Goal: Task Accomplishment & Management: Manage account settings

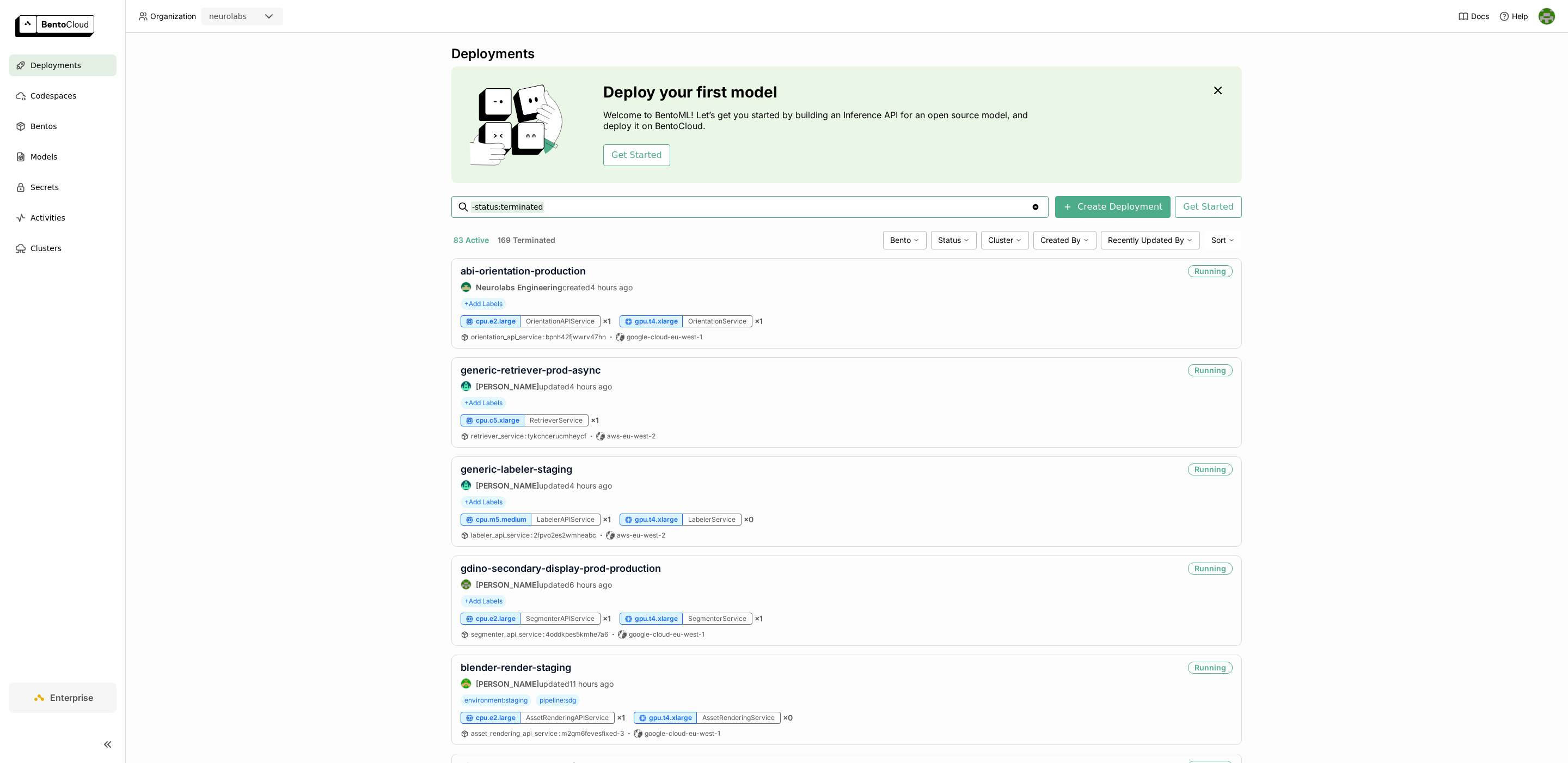
click at [640, 209] on input "-status:terminated" at bounding box center [751, 207] width 560 height 18
type input "-status:terminated cona-dinov3-labeler-b256-production-br"
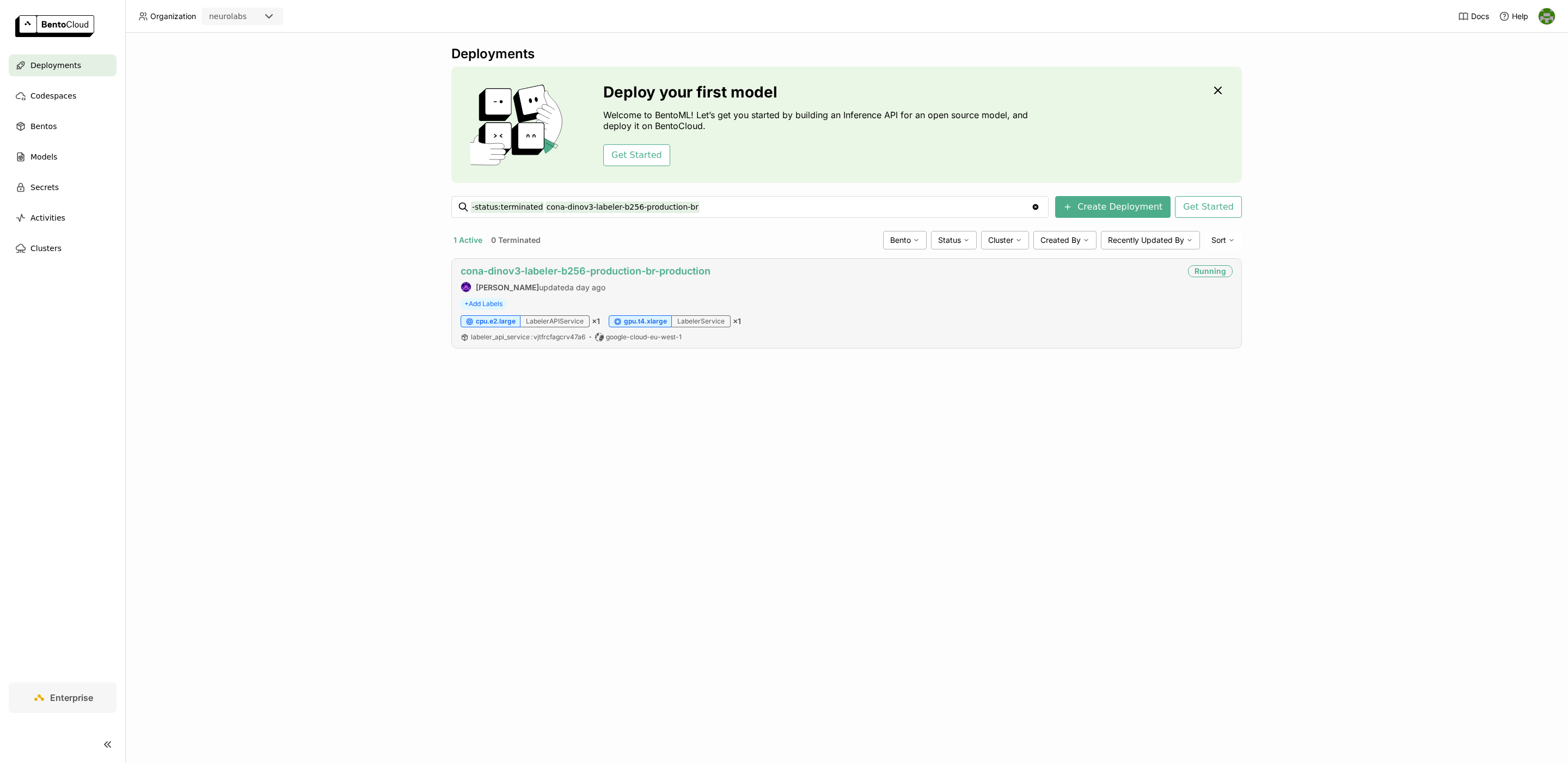
click at [677, 270] on link "cona-dinov3-labeler-b256-production-br-production" at bounding box center [586, 271] width 250 height 12
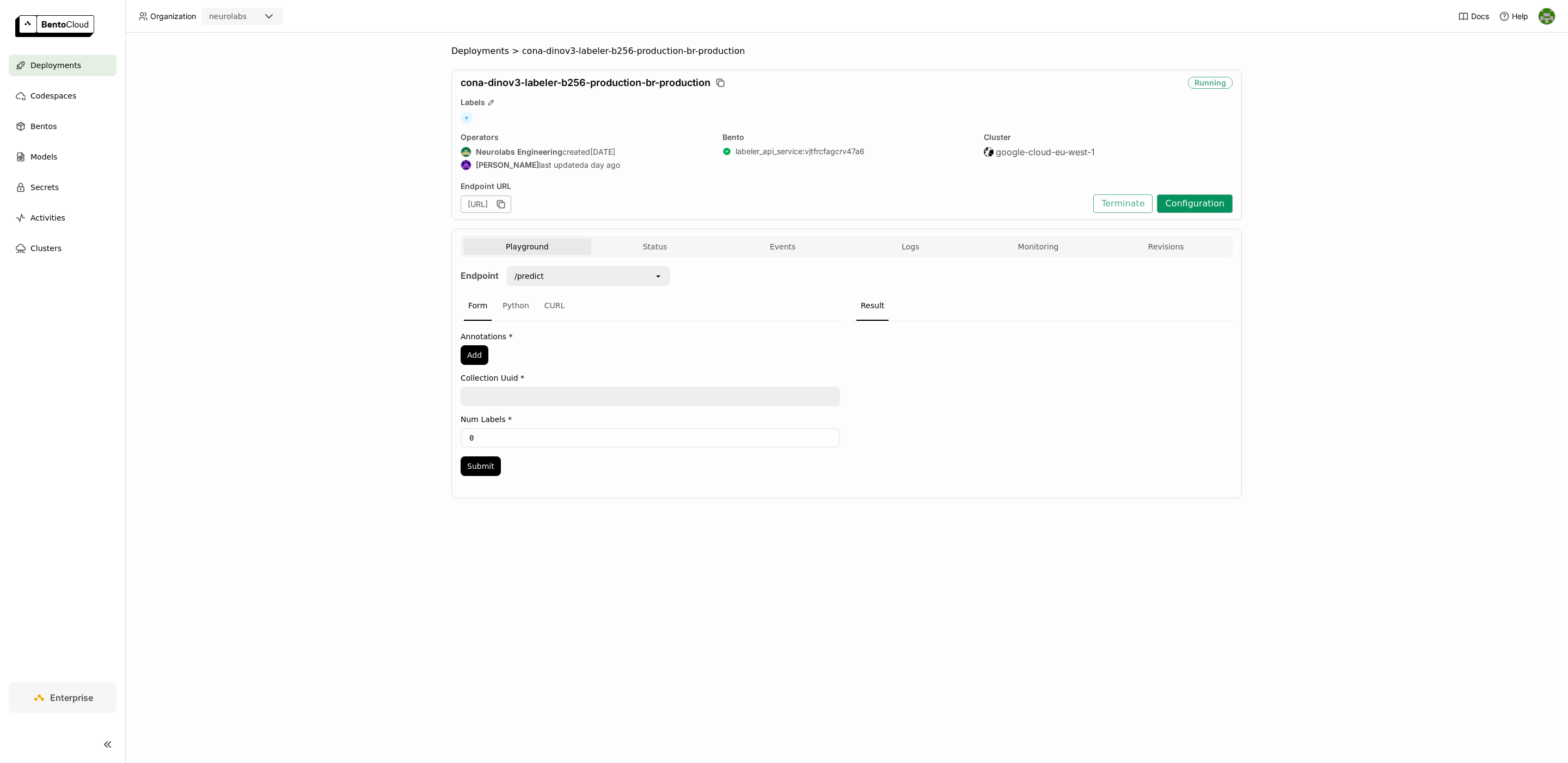
click at [1208, 206] on button "Configuration" at bounding box center [1195, 203] width 75 height 18
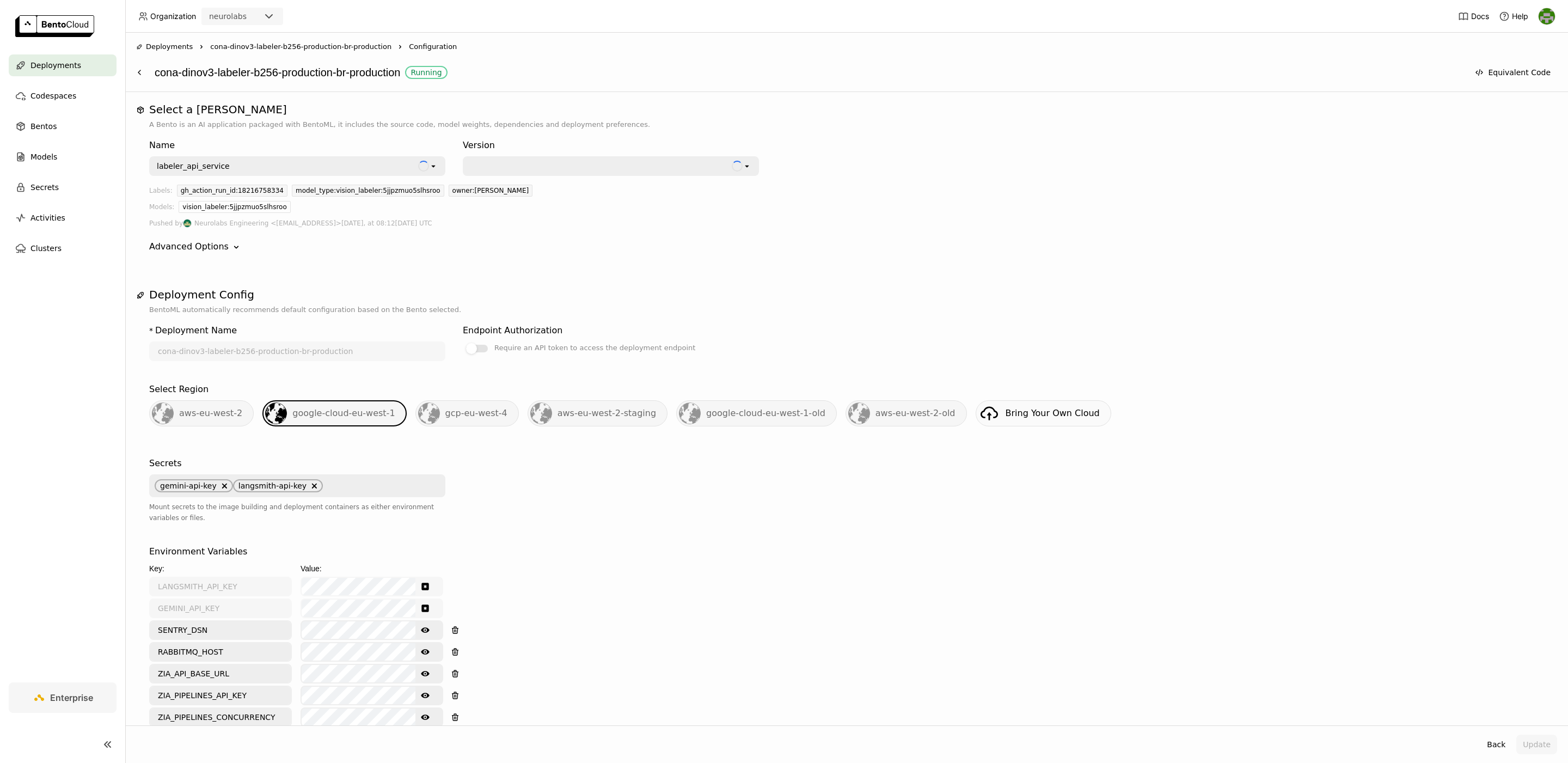
scroll to position [1072, 0]
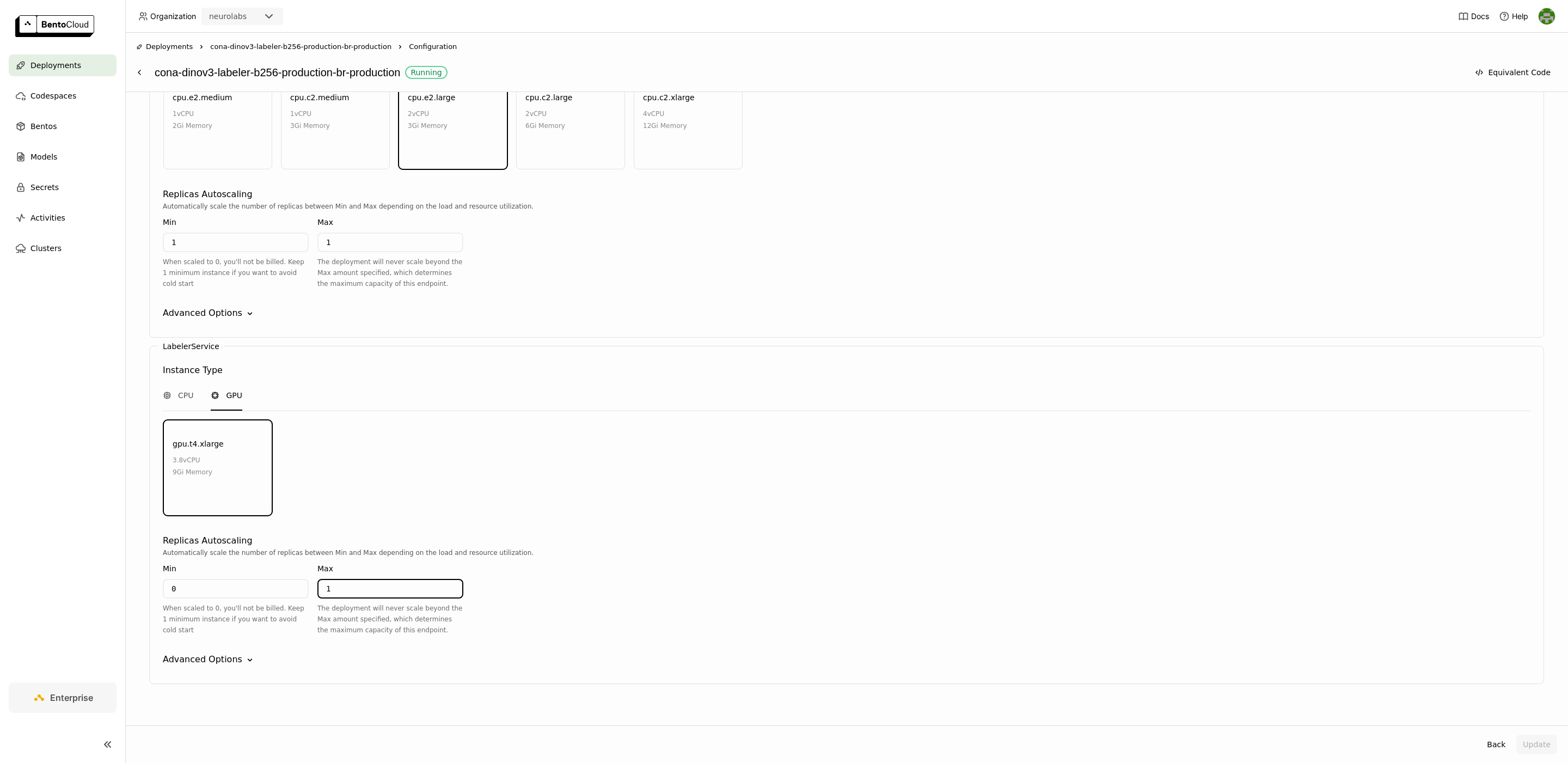
click at [330, 580] on input "1" at bounding box center [390, 589] width 144 height 18
click at [340, 580] on input "1" at bounding box center [390, 589] width 144 height 18
type input "6"
click at [1528, 736] on button "Update" at bounding box center [1536, 745] width 41 height 19
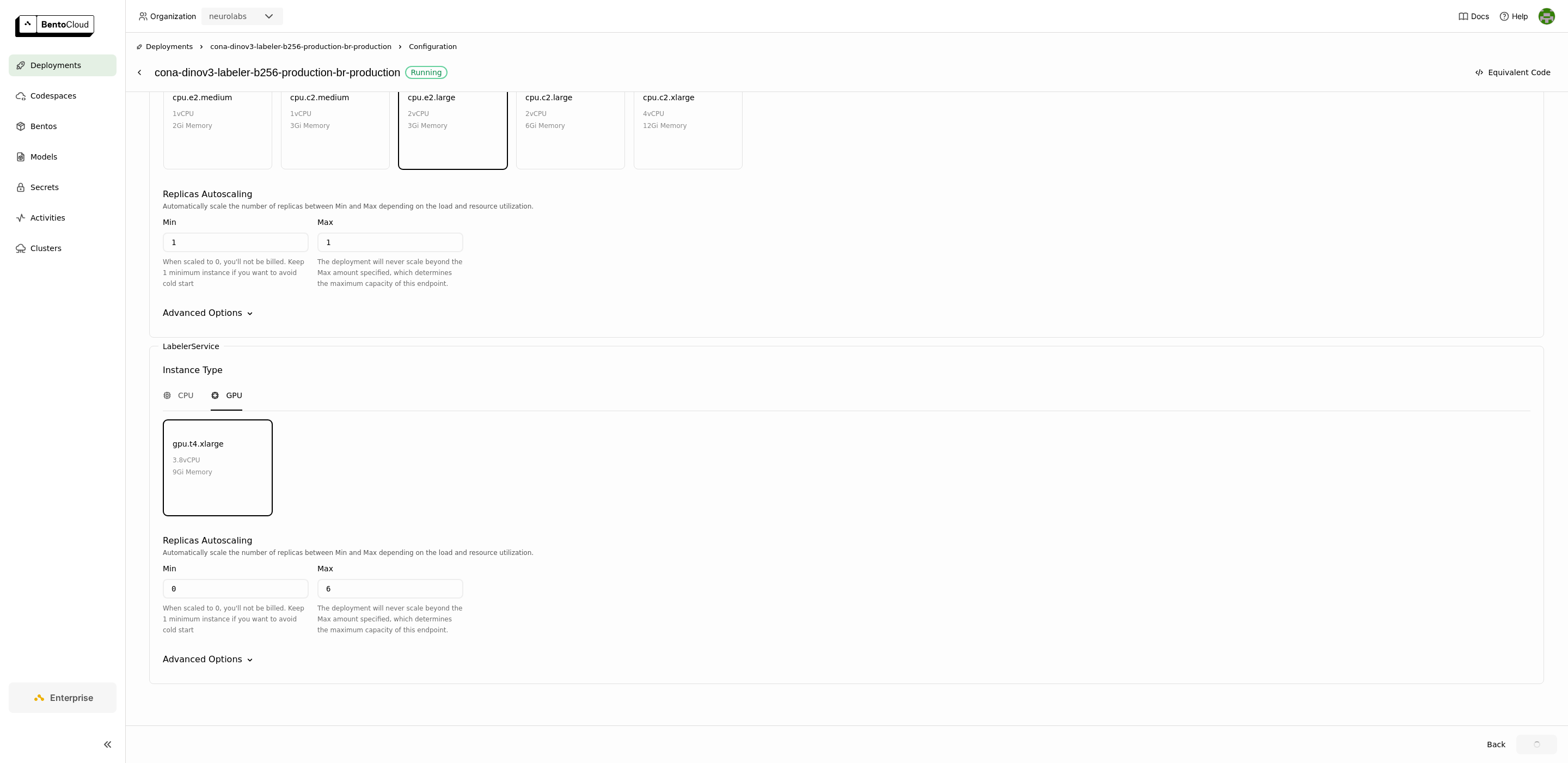
click at [1106, 438] on div "gpu.t4.xlarge 3.8 vCPU 9Gi Memory" at bounding box center [847, 468] width 1371 height 97
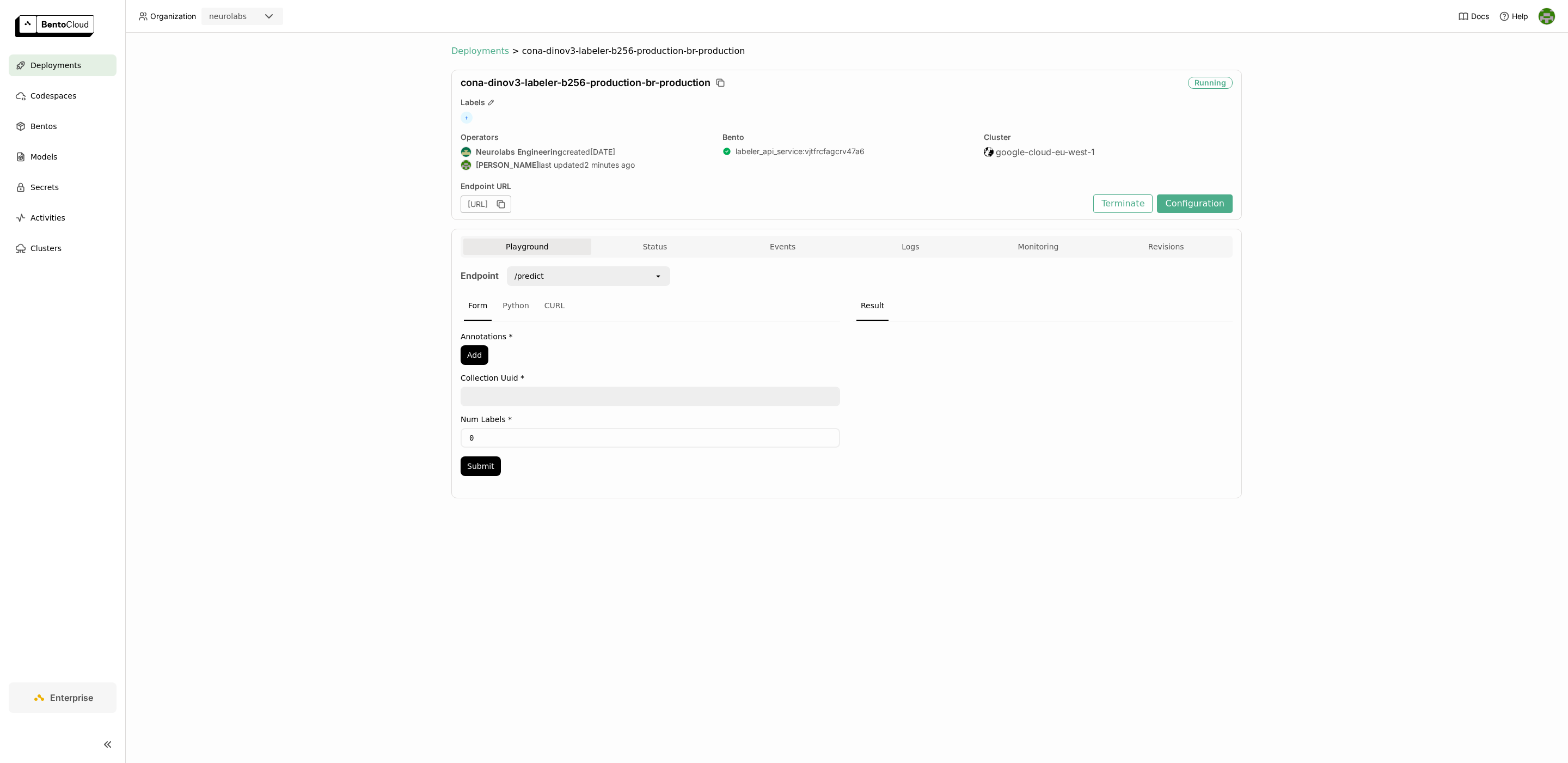
click at [488, 49] on span "Deployments" at bounding box center [480, 51] width 58 height 11
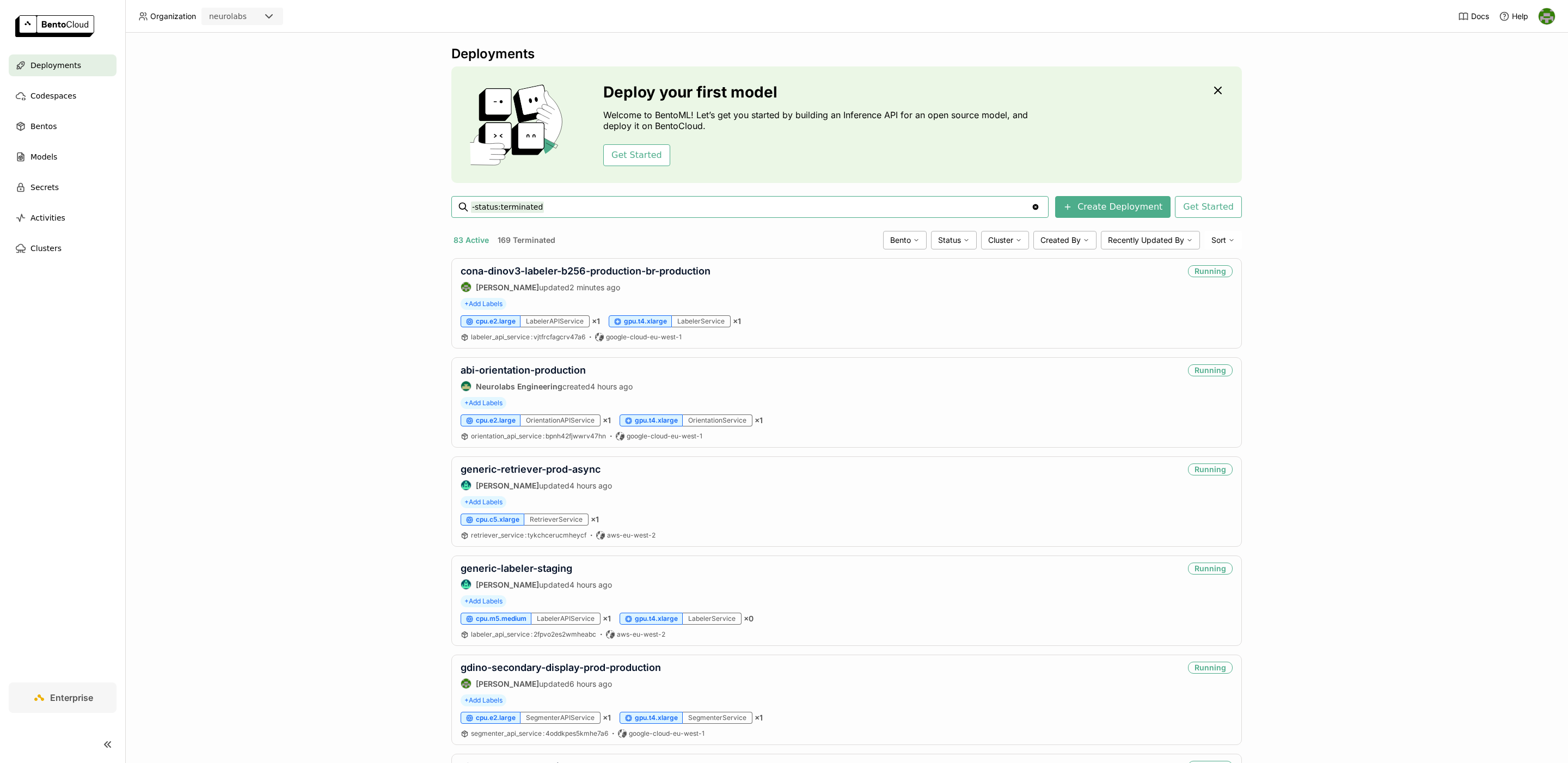
click at [575, 216] on div "-status:terminated -status:terminated" at bounding box center [750, 207] width 558 height 21
click at [581, 208] on input "-status:terminated" at bounding box center [751, 207] width 560 height 18
type input "-status:terminated second"
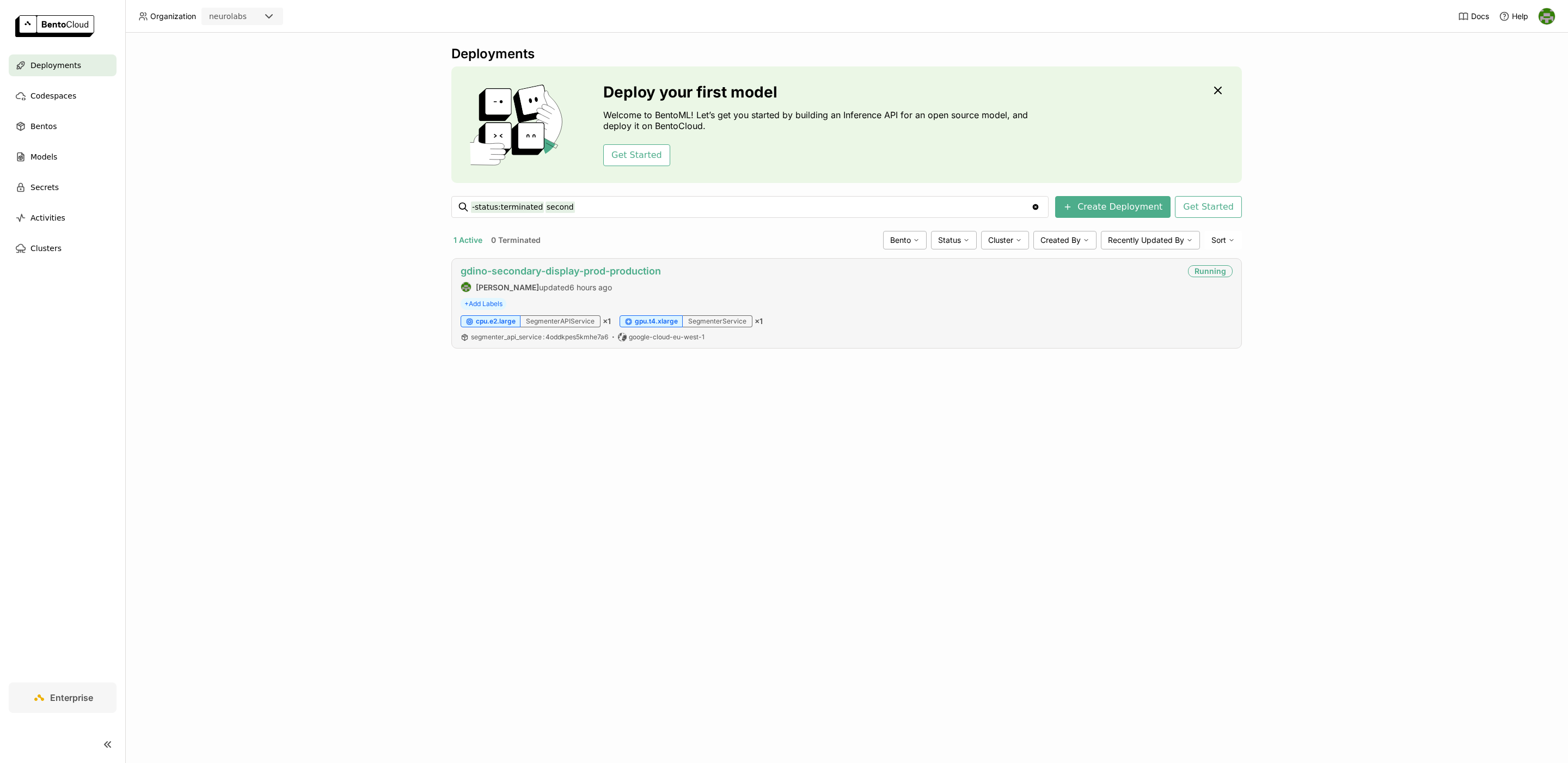
click at [575, 271] on link "gdino-secondary-display-prod-production" at bounding box center [561, 271] width 200 height 12
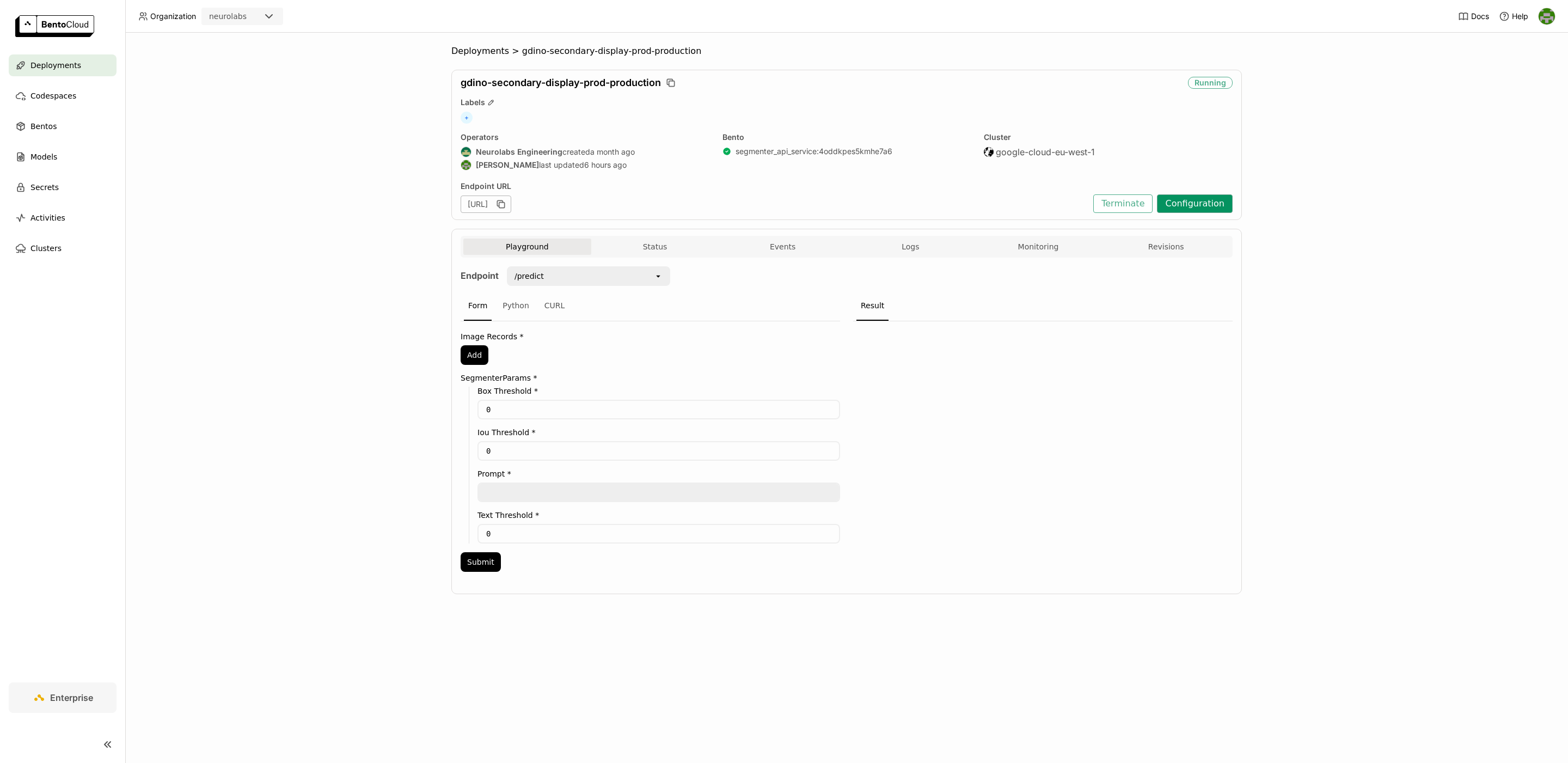
click at [1186, 206] on button "Configuration" at bounding box center [1195, 203] width 75 height 18
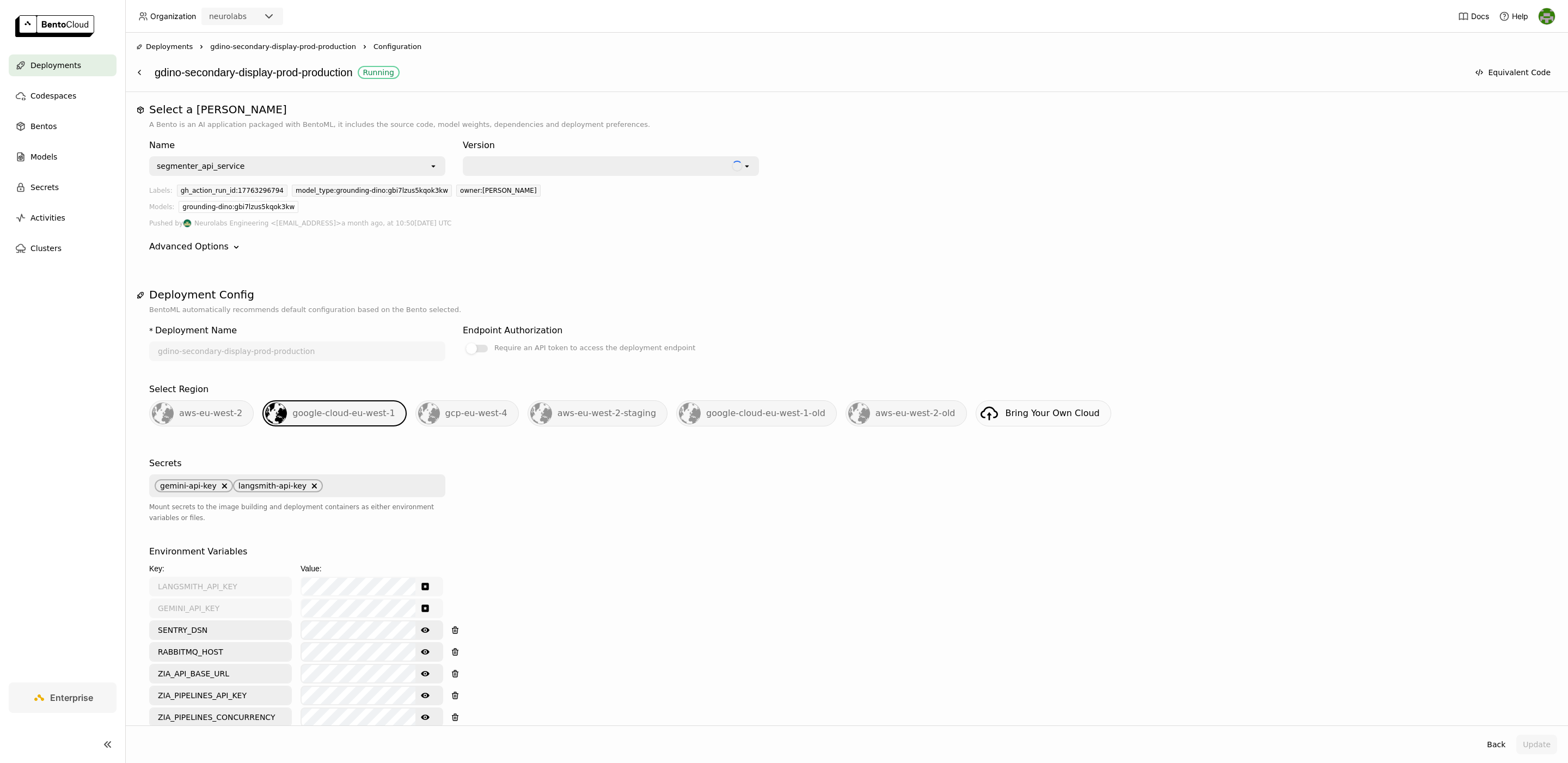
scroll to position [1072, 0]
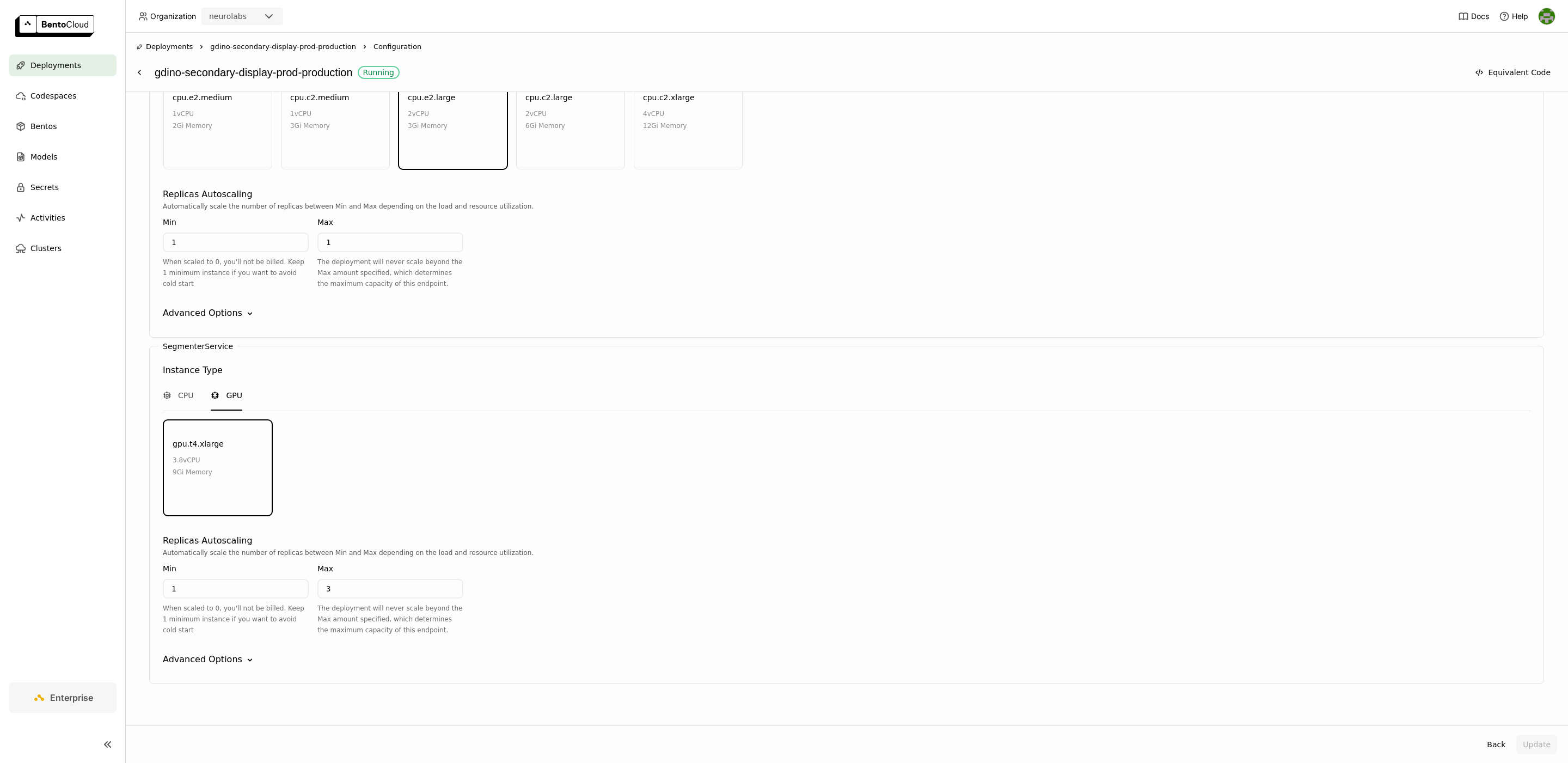
click at [194, 580] on input "1" at bounding box center [236, 589] width 144 height 18
click at [424, 508] on div "Instance Type CPU GPU gpu.t4.xlarge 3.8 vCPU 9Gi Memory" at bounding box center [846, 442] width 1368 height 166
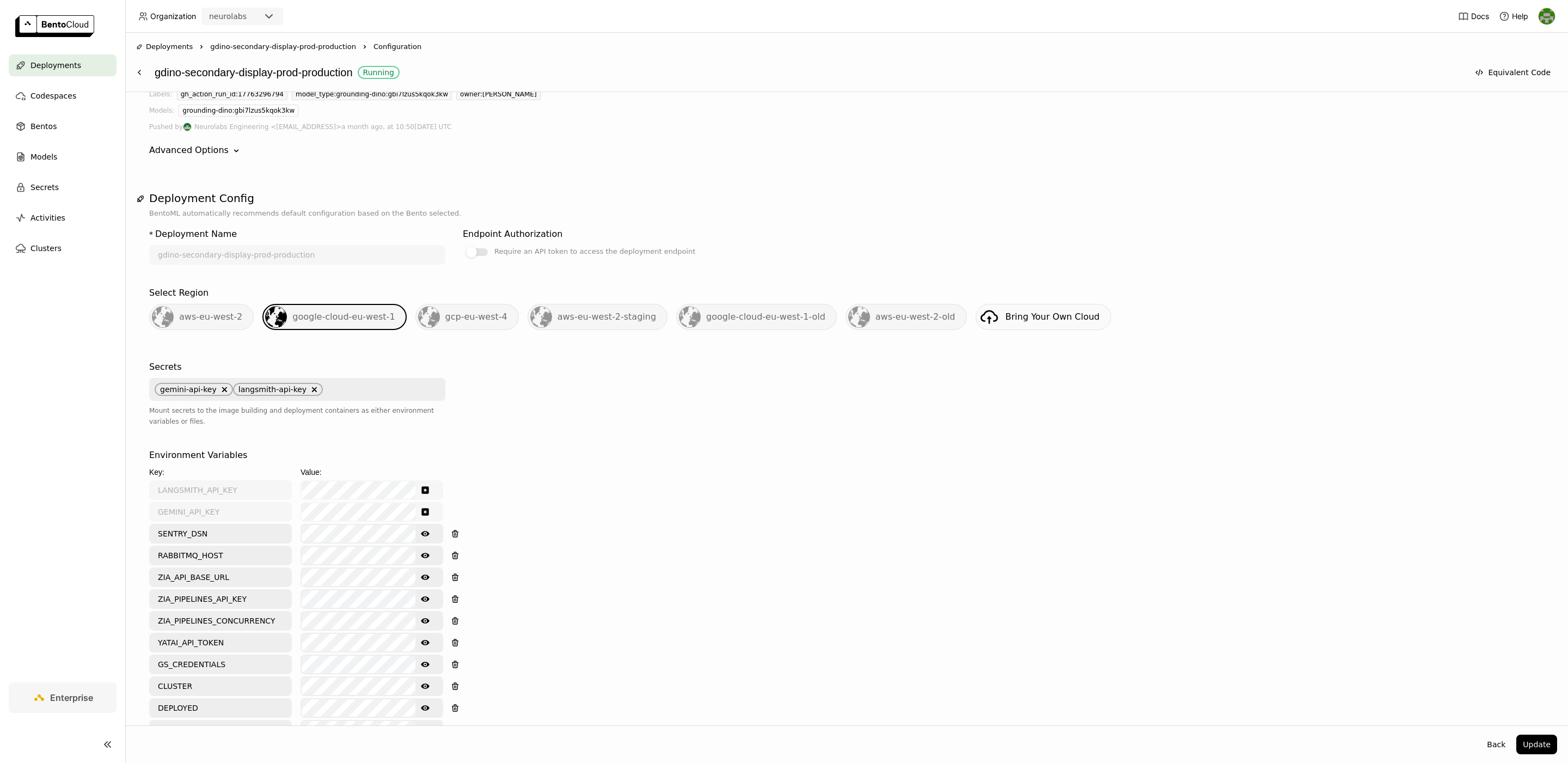
scroll to position [0, 0]
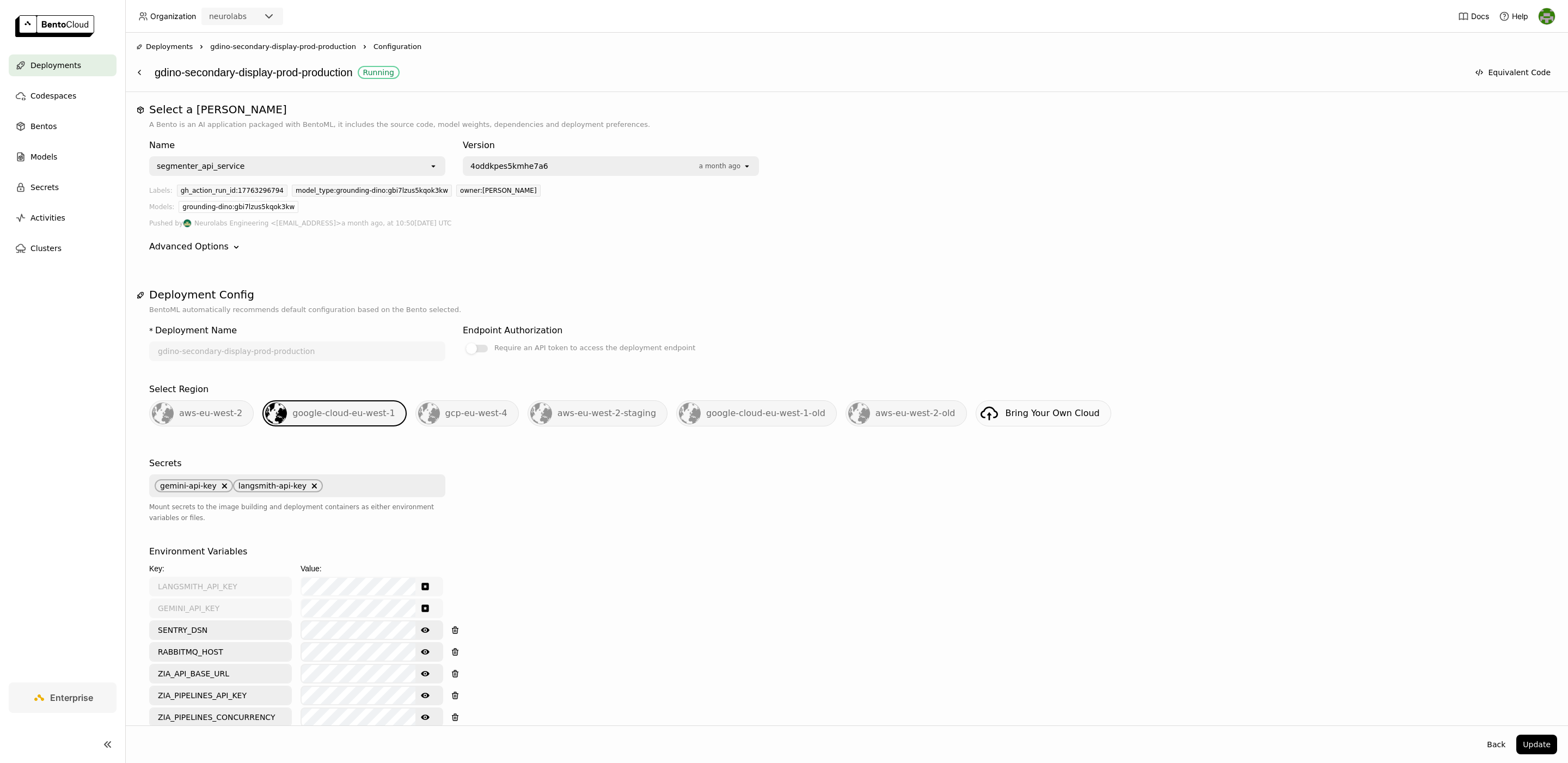
click at [86, 60] on div "Deployments" at bounding box center [62, 65] width 108 height 22
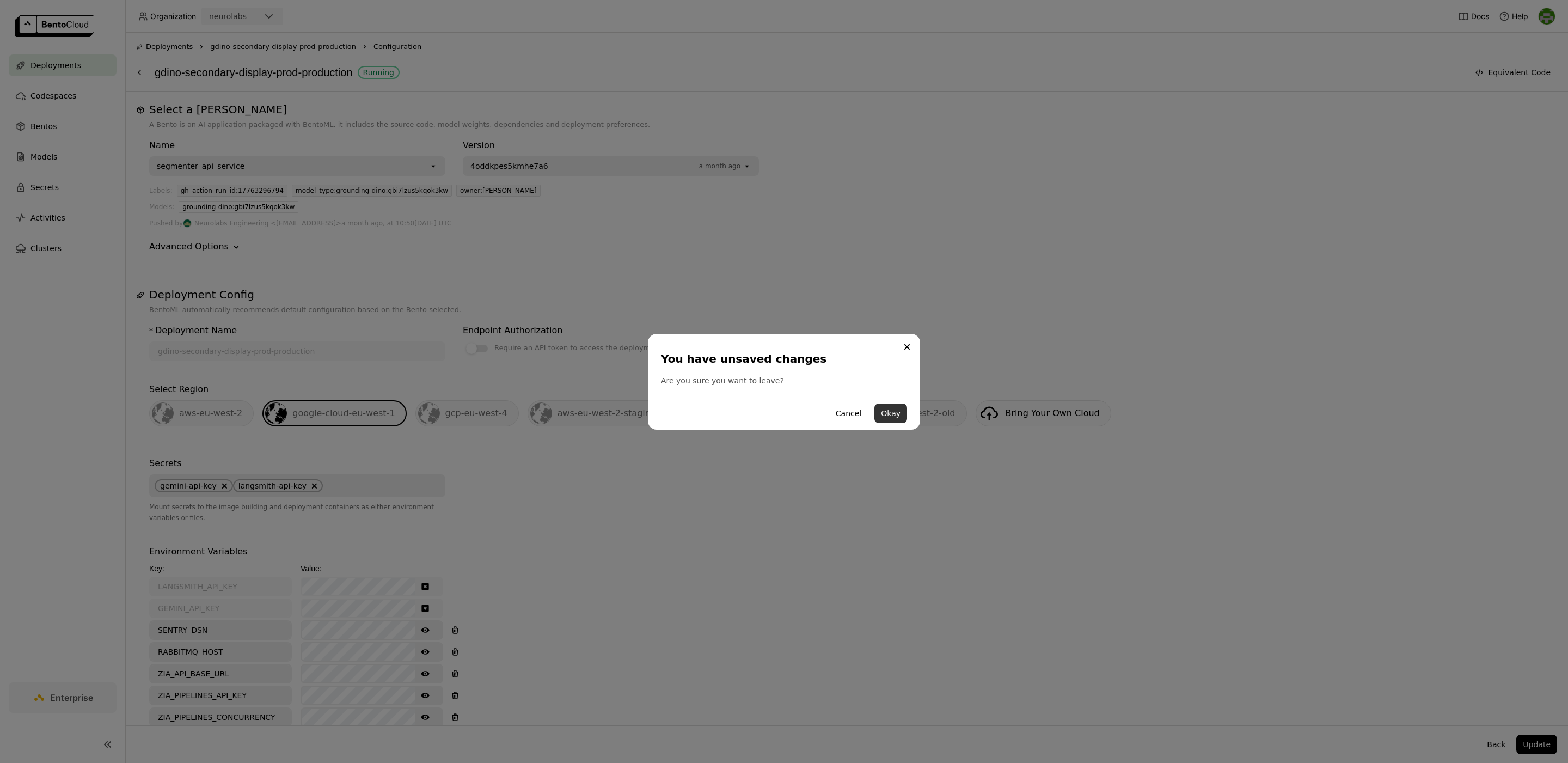
click at [892, 413] on button "Okay" at bounding box center [891, 413] width 33 height 19
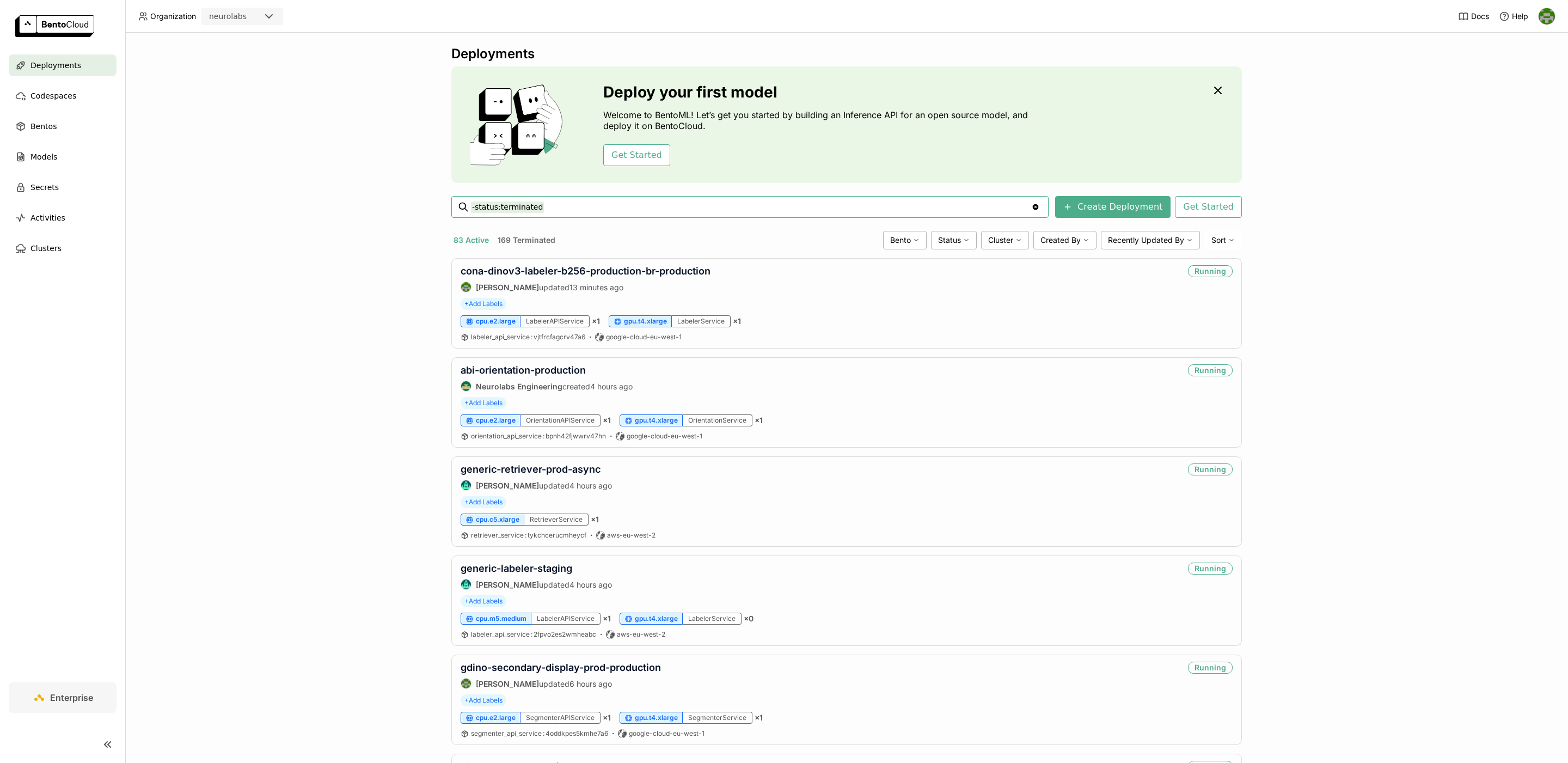
click at [668, 202] on input "-status:terminated" at bounding box center [751, 207] width 560 height 18
click at [669, 214] on input "-status:terminated" at bounding box center [751, 207] width 560 height 18
type input "-status:terminated cona-dinov3-labeler-b256-production-br-"
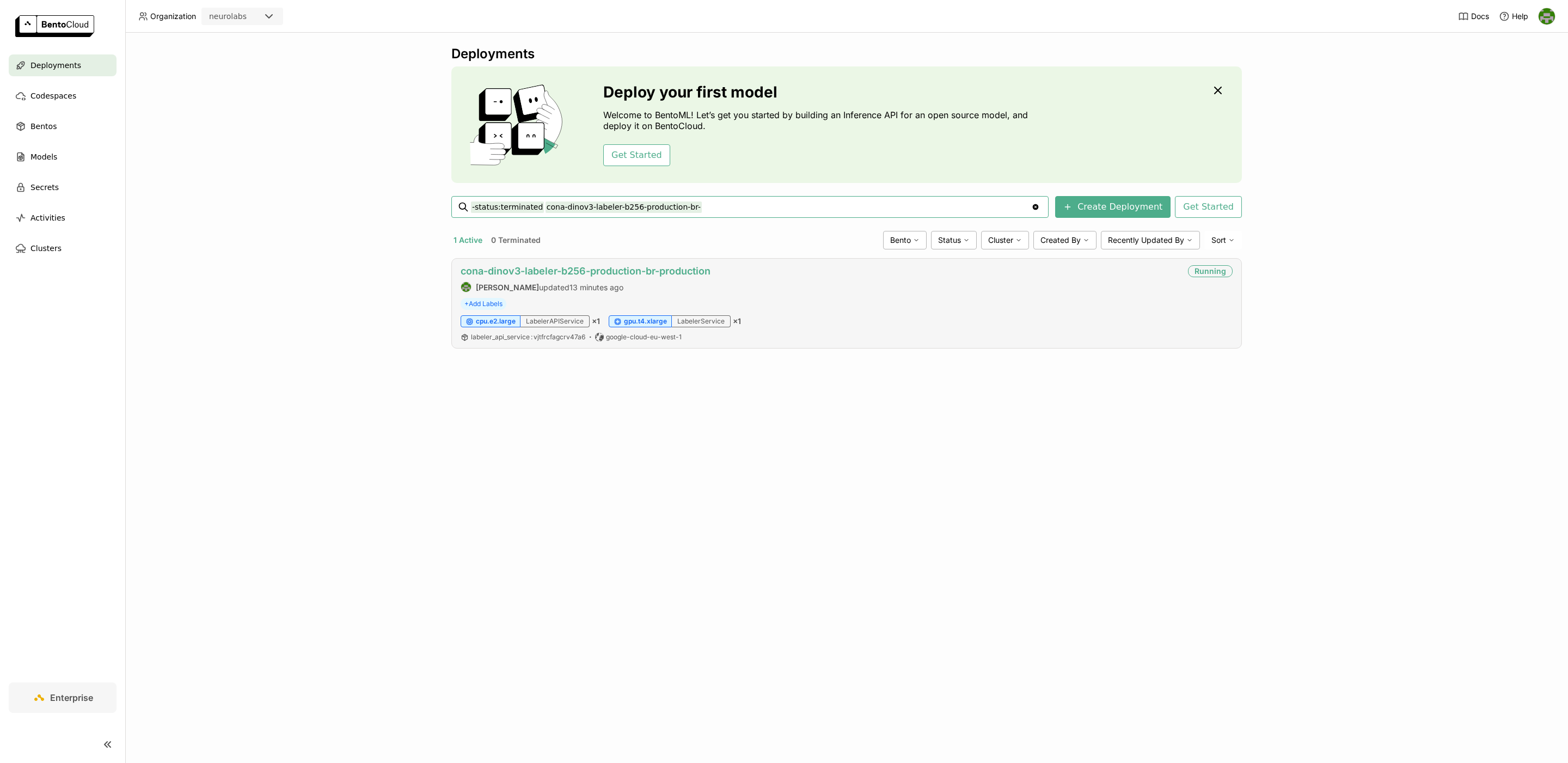
click at [642, 273] on link "cona-dinov3-labeler-b256-production-br-production" at bounding box center [586, 271] width 250 height 12
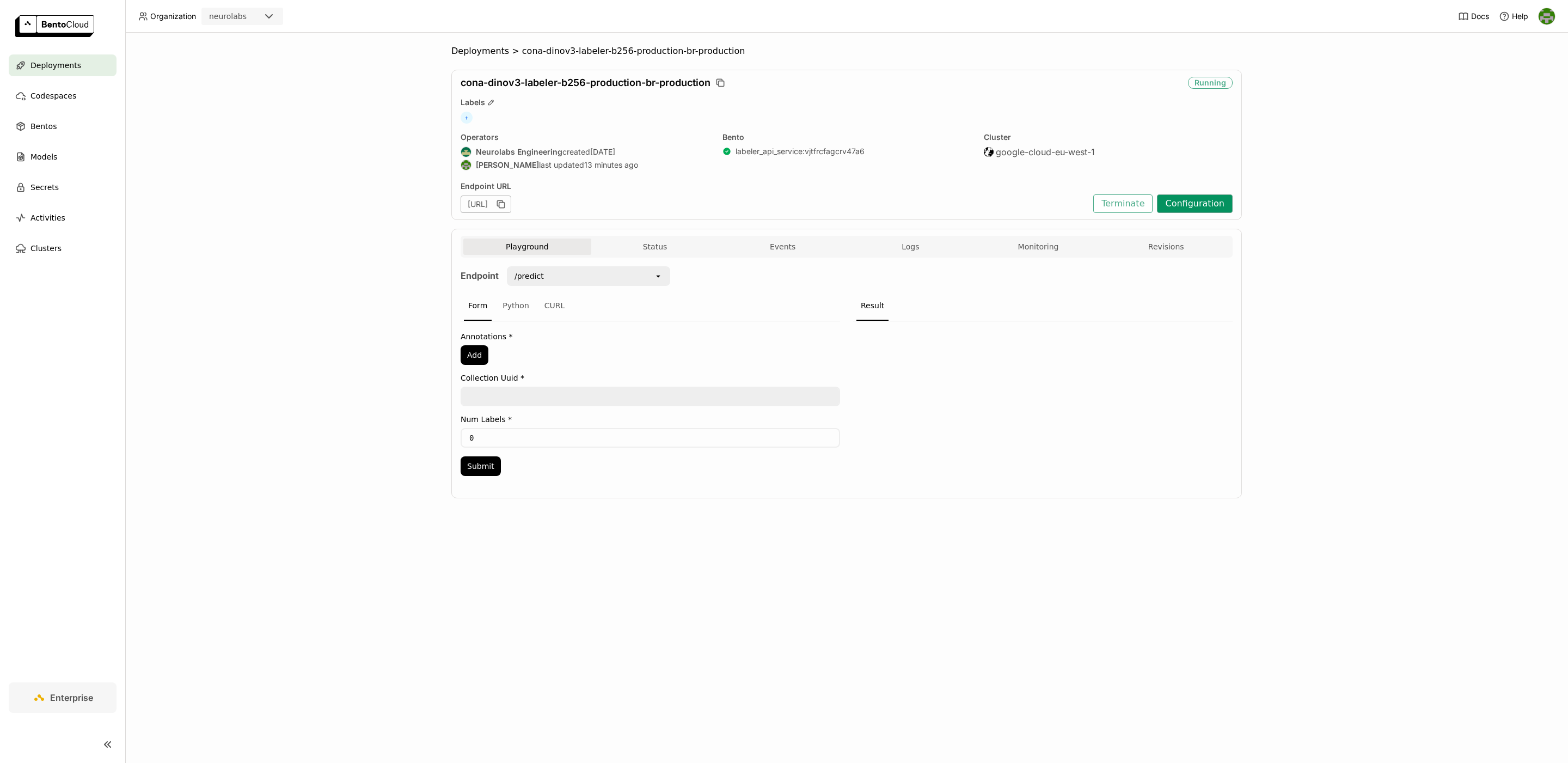
click at [1205, 197] on button "Configuration" at bounding box center [1195, 203] width 75 height 18
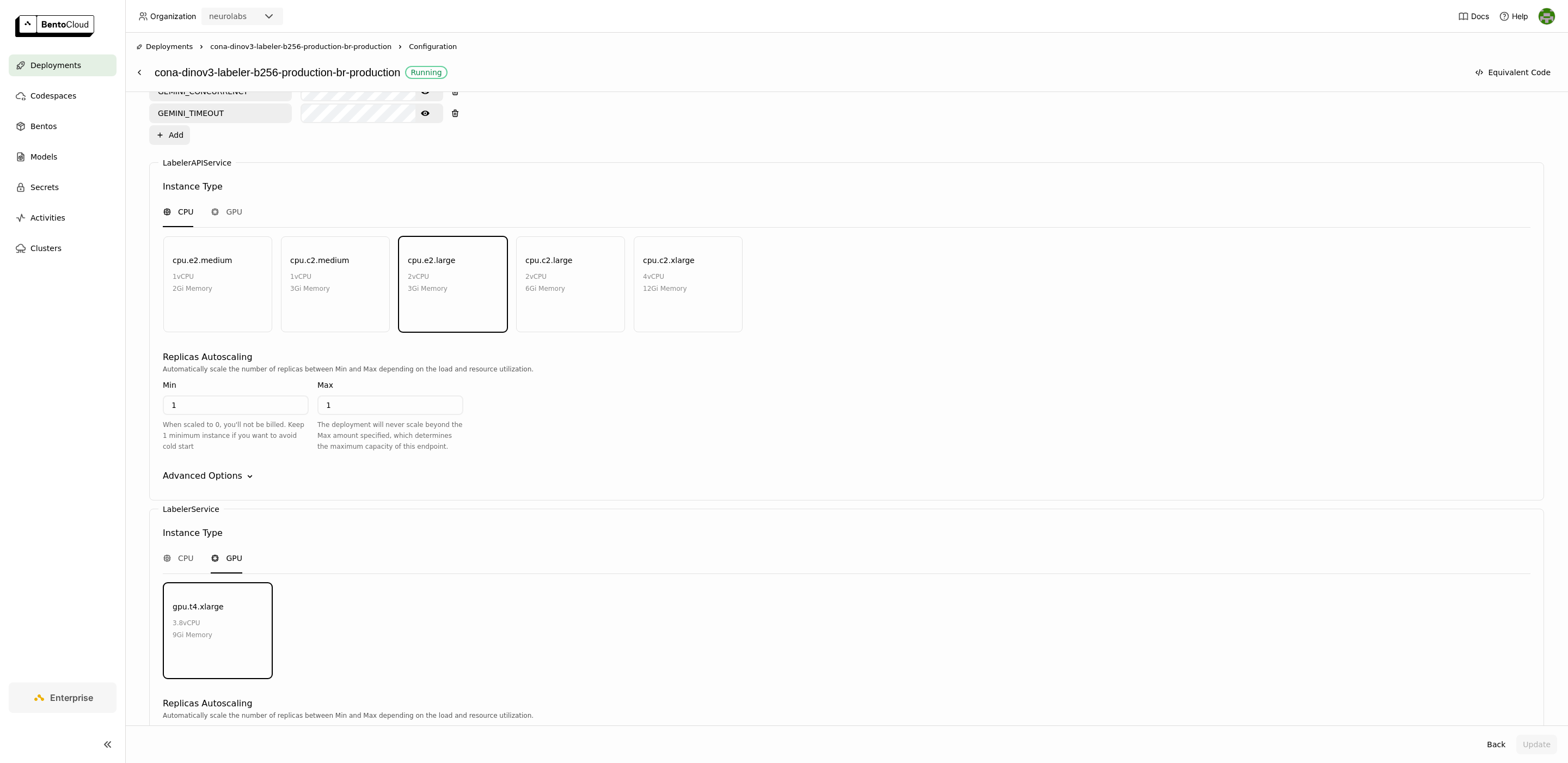
scroll to position [1025, 0]
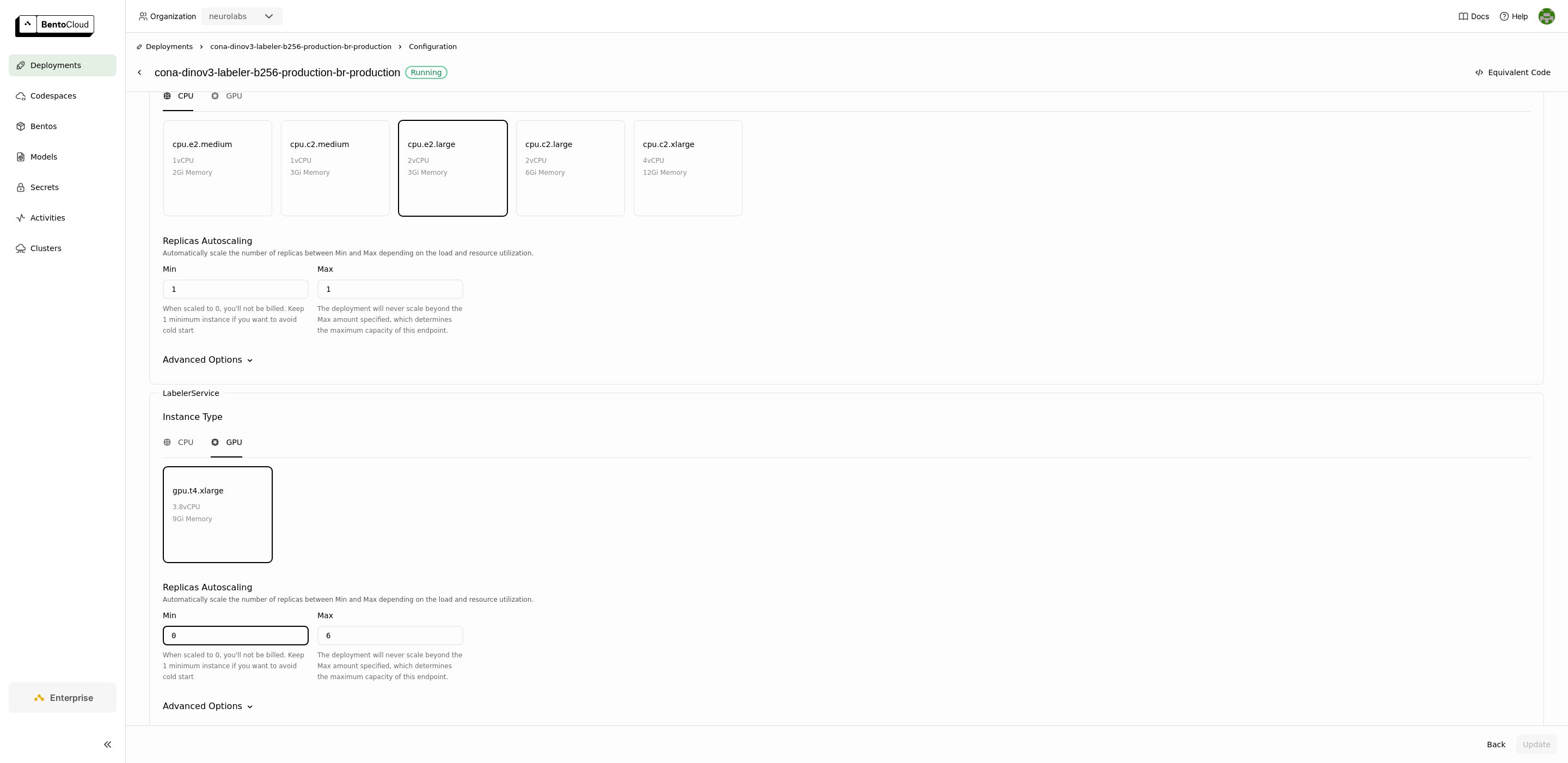
click at [234, 627] on input "0" at bounding box center [236, 636] width 144 height 18
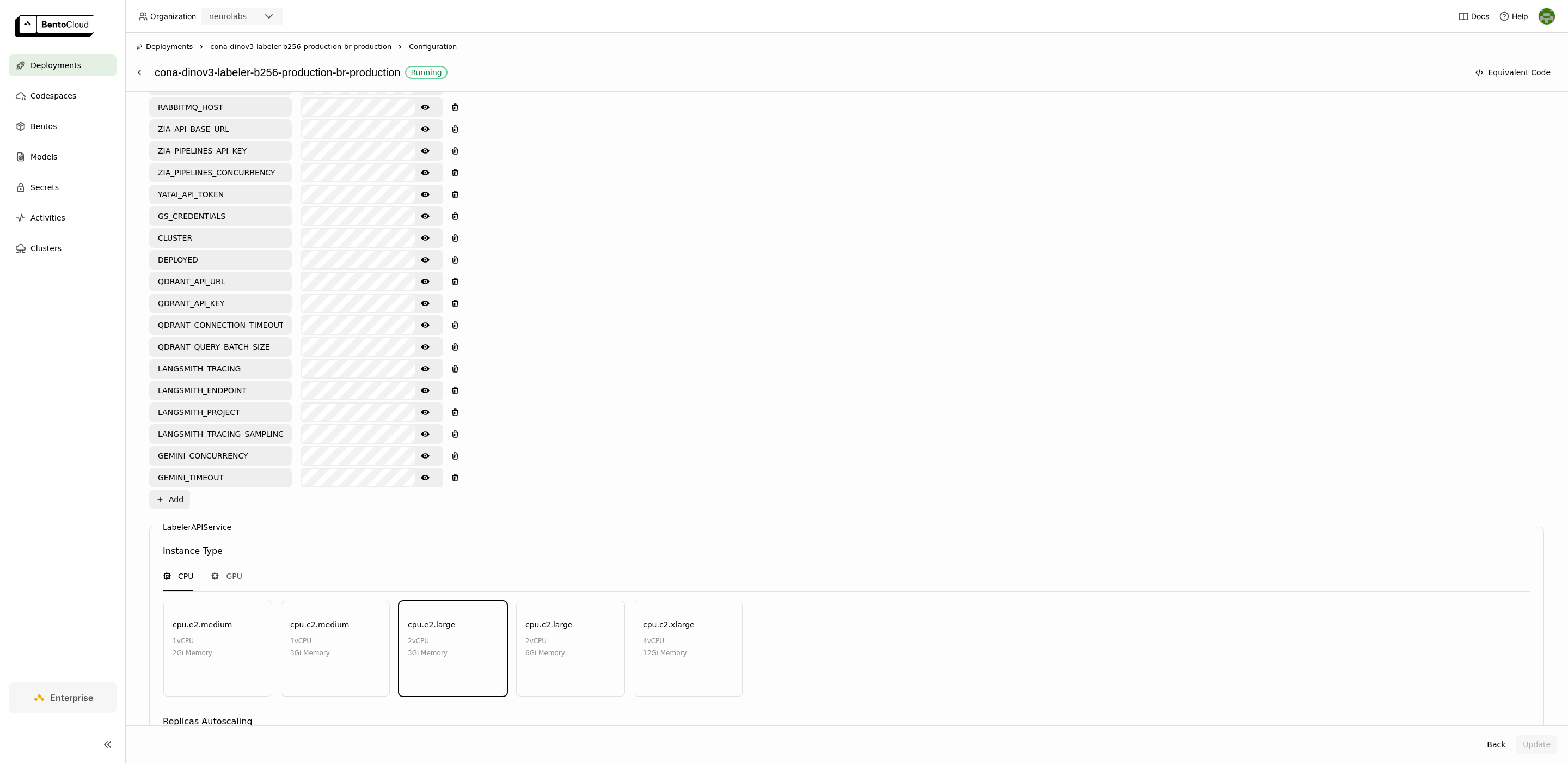
scroll to position [0, 0]
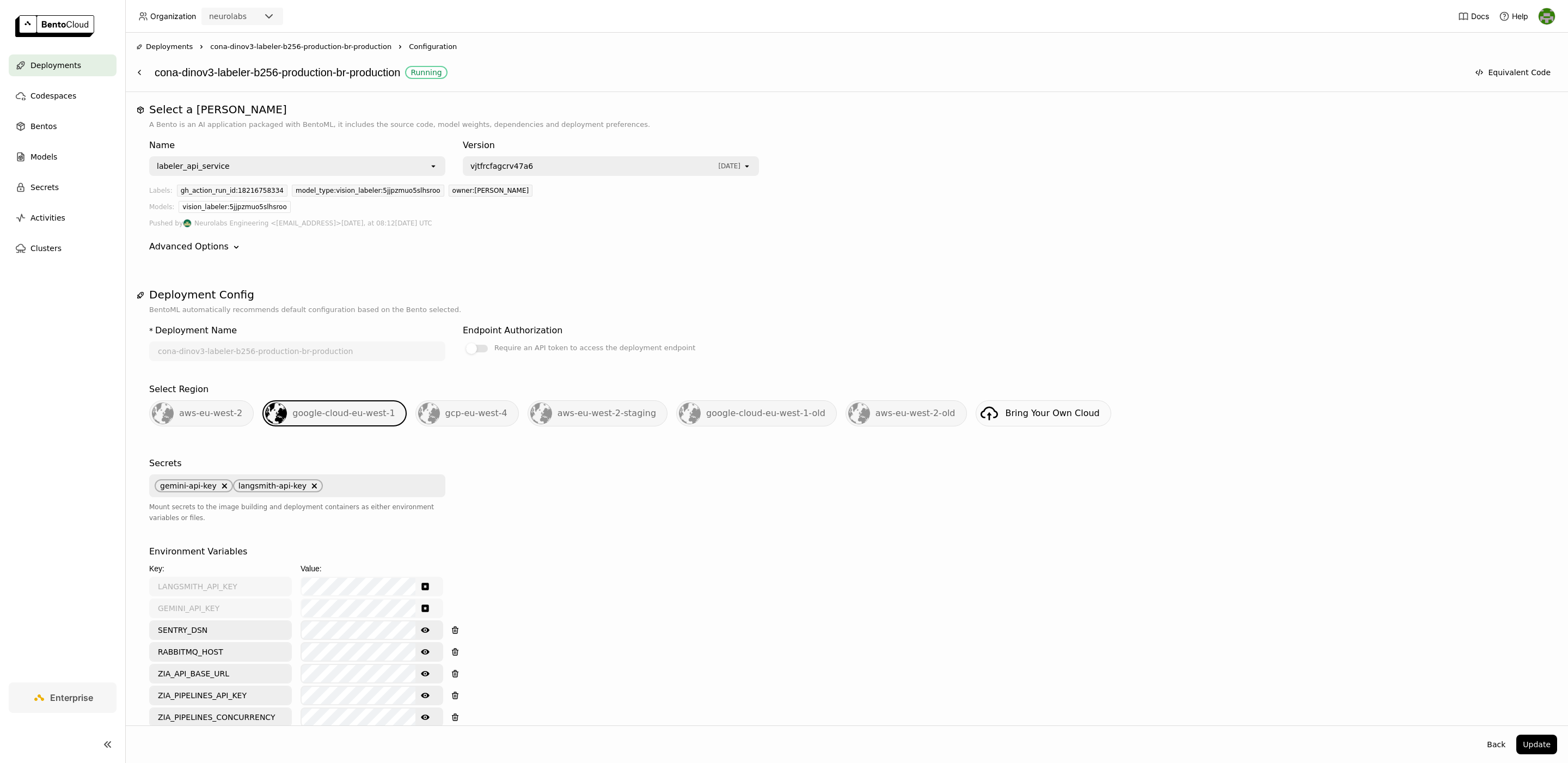
click at [314, 43] on span "cona-dinov3-labeler-b256-production-br-production" at bounding box center [301, 47] width 181 height 11
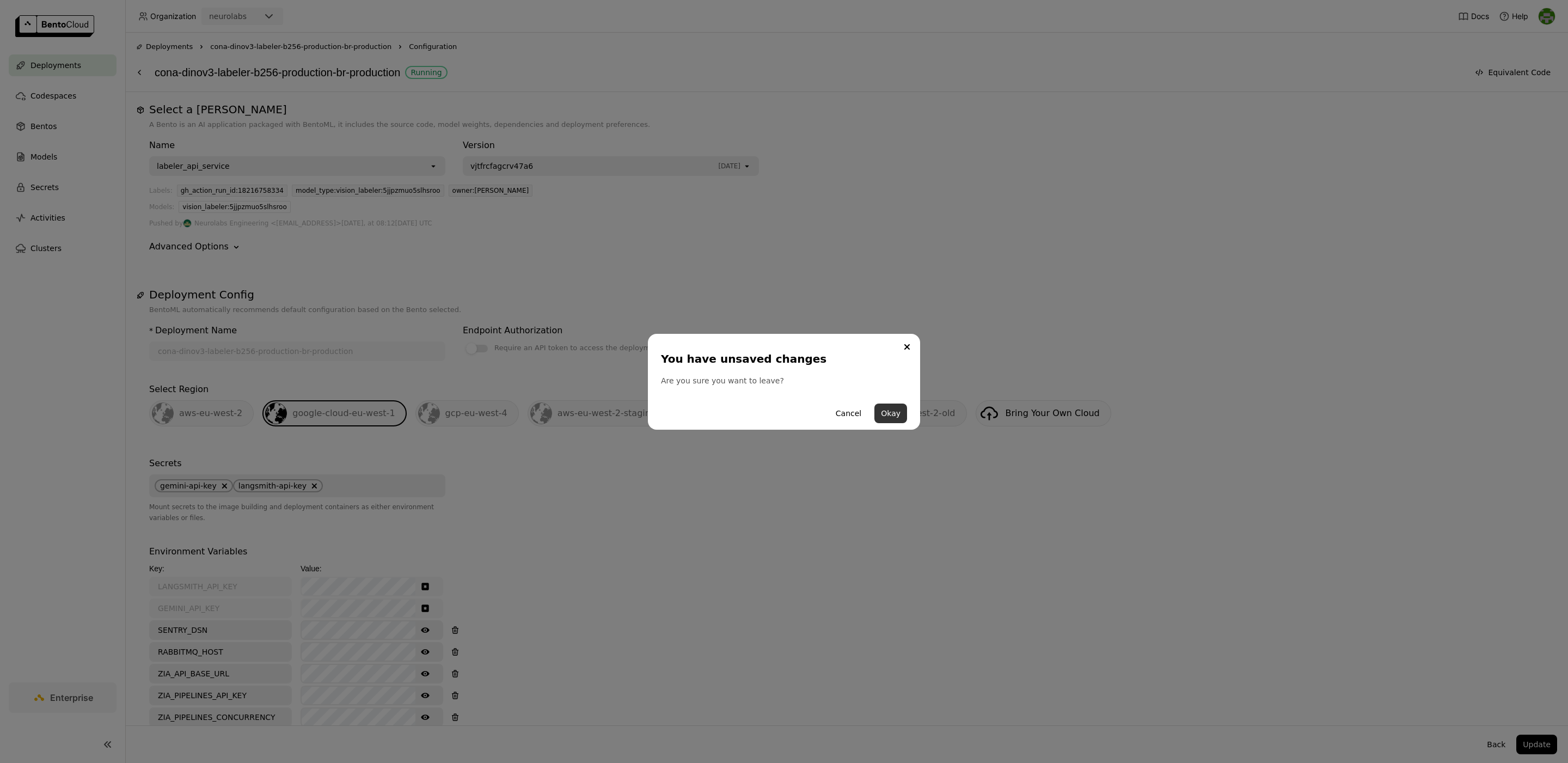
click at [888, 412] on button "Okay" at bounding box center [891, 413] width 33 height 19
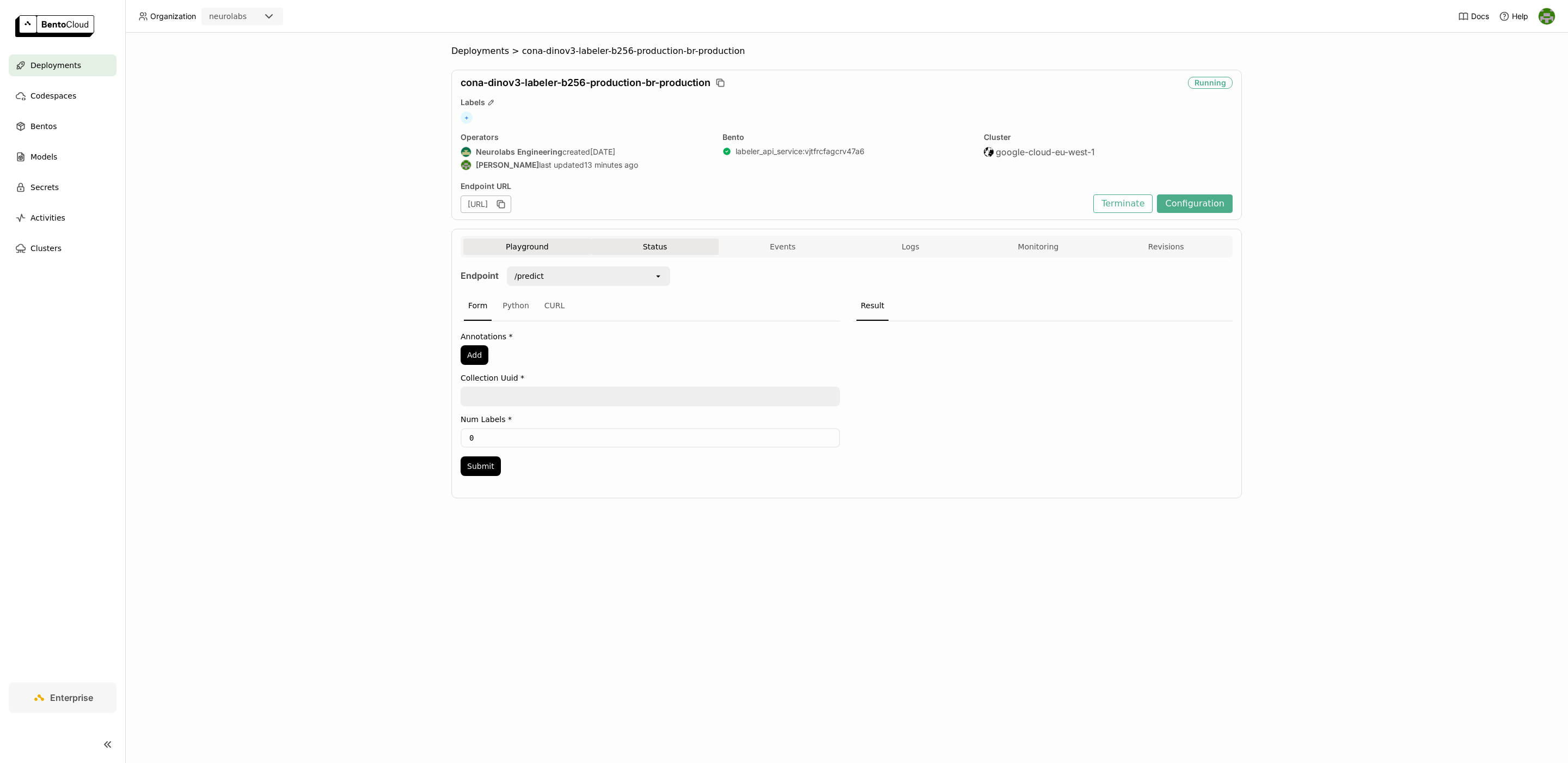
click at [674, 243] on button "Status" at bounding box center [655, 247] width 128 height 16
